Goal: Information Seeking & Learning: Learn about a topic

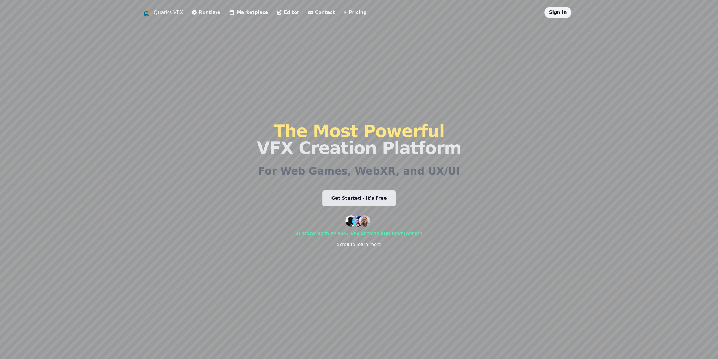
click at [364, 197] on link "Get Started - It's Free" at bounding box center [359, 198] width 73 height 16
click at [199, 11] on link "Runtime" at bounding box center [206, 12] width 28 height 7
click at [344, 13] on link "Pricing" at bounding box center [355, 12] width 23 height 7
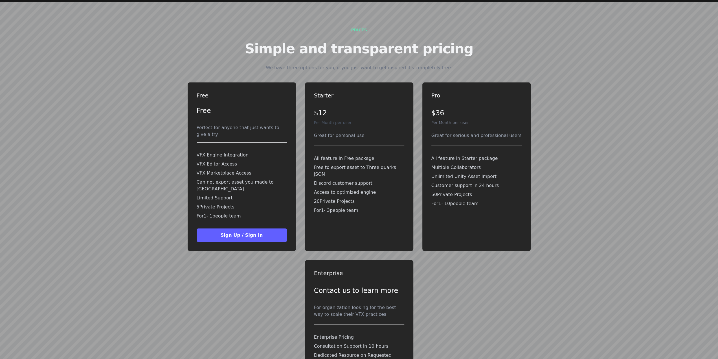
scroll to position [1527, 0]
